Goal: Task Accomplishment & Management: Use online tool/utility

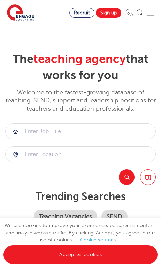
click at [155, 249] on link "Accept all cookies" at bounding box center [80, 254] width 154 height 19
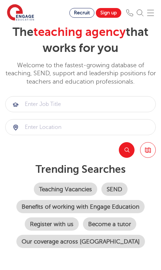
scroll to position [28, 0]
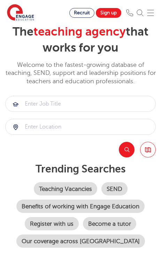
click at [127, 191] on link "SEND" at bounding box center [114, 188] width 26 height 13
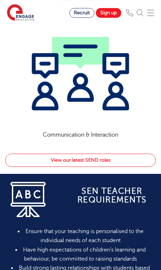
scroll to position [852, 0]
click at [74, 165] on link "View our latest SEND roles" at bounding box center [80, 160] width 151 height 13
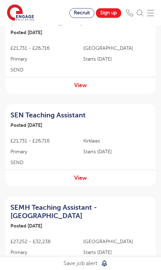
scroll to position [810, 0]
click at [51, 270] on button "Save job alert" at bounding box center [85, 263] width 171 height 13
